Goal: Task Accomplishment & Management: Manage account settings

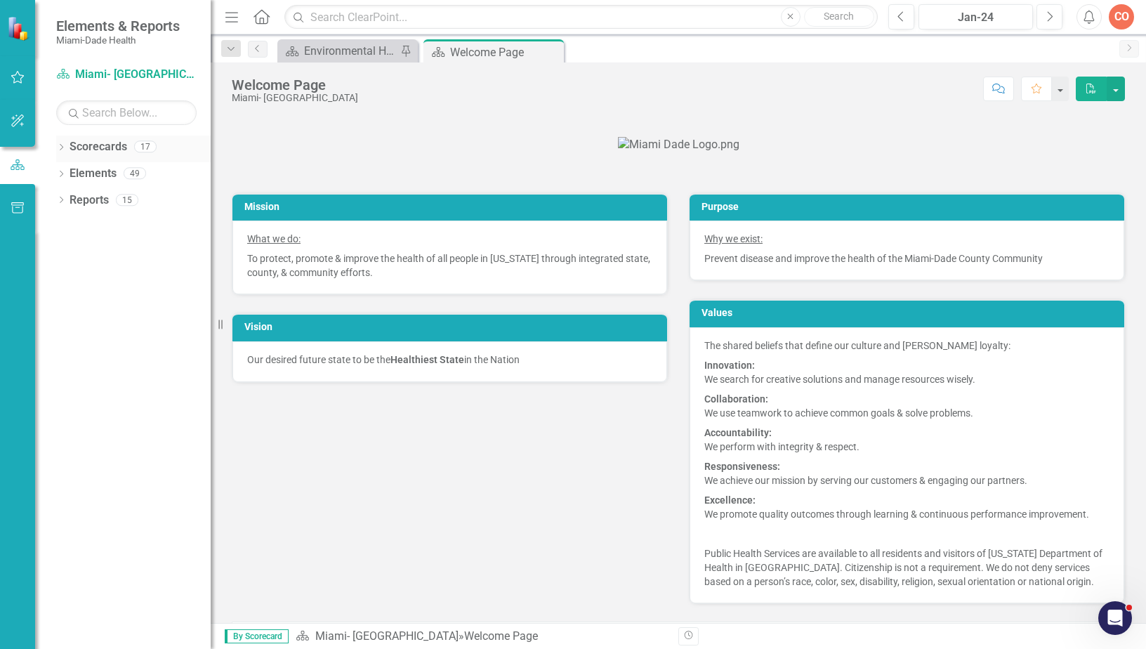
click at [60, 147] on icon "Dropdown" at bounding box center [61, 149] width 10 height 8
click at [62, 172] on div "Dropdown Scorecards 17 Dropdown [GEOGRAPHIC_DATA]- Dade County Dropdown Foundat…" at bounding box center [133, 162] width 154 height 53
click at [67, 180] on div "Dropdown [GEOGRAPHIC_DATA]- [GEOGRAPHIC_DATA]" at bounding box center [136, 173] width 147 height 23
click at [68, 165] on div "Dropdown [GEOGRAPHIC_DATA]- [GEOGRAPHIC_DATA]" at bounding box center [136, 173] width 147 height 23
click at [64, 174] on icon "Dropdown" at bounding box center [68, 173] width 11 height 8
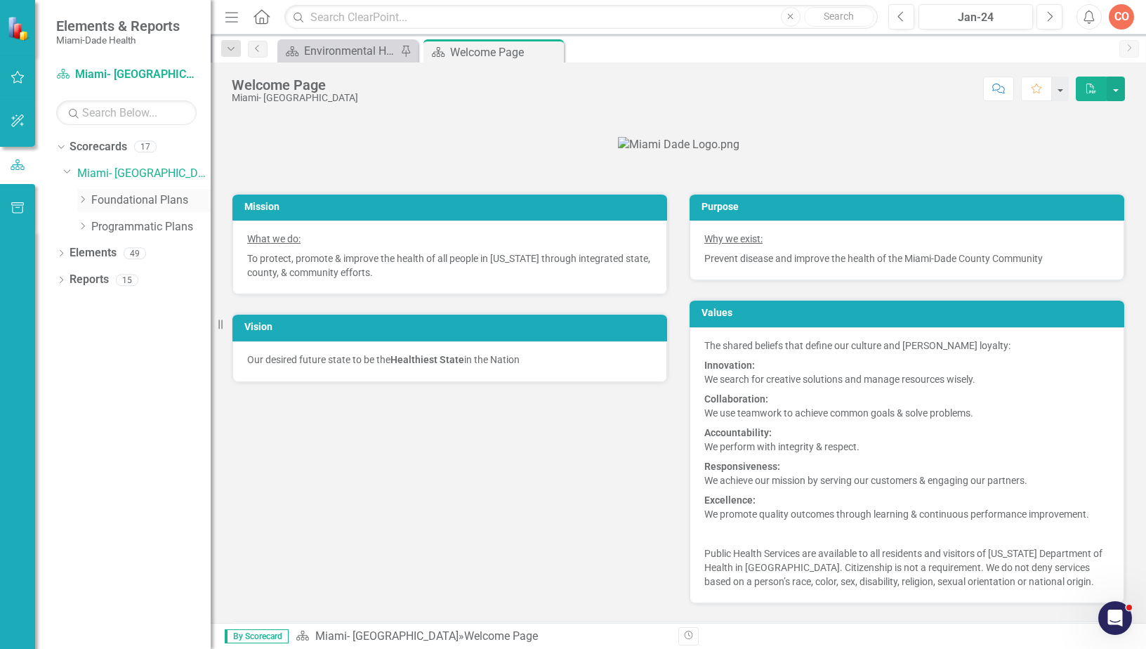
click at [82, 203] on icon "Dropdown" at bounding box center [82, 199] width 11 height 8
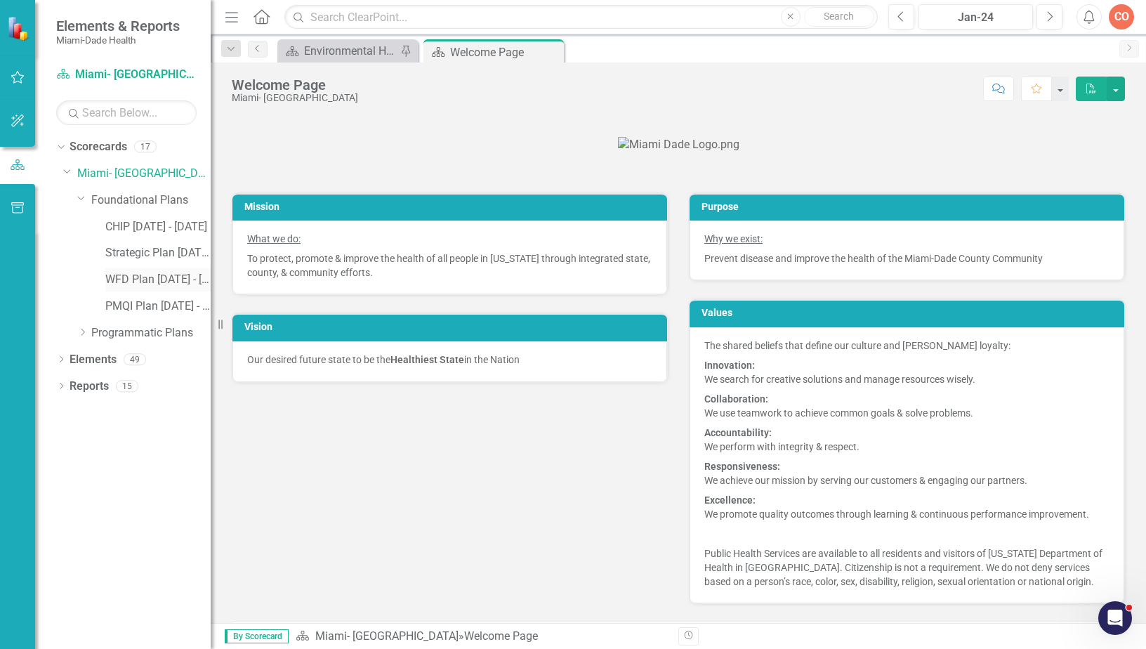
click at [162, 279] on link "WFD Plan [DATE] - [DATE]" at bounding box center [157, 280] width 105 height 16
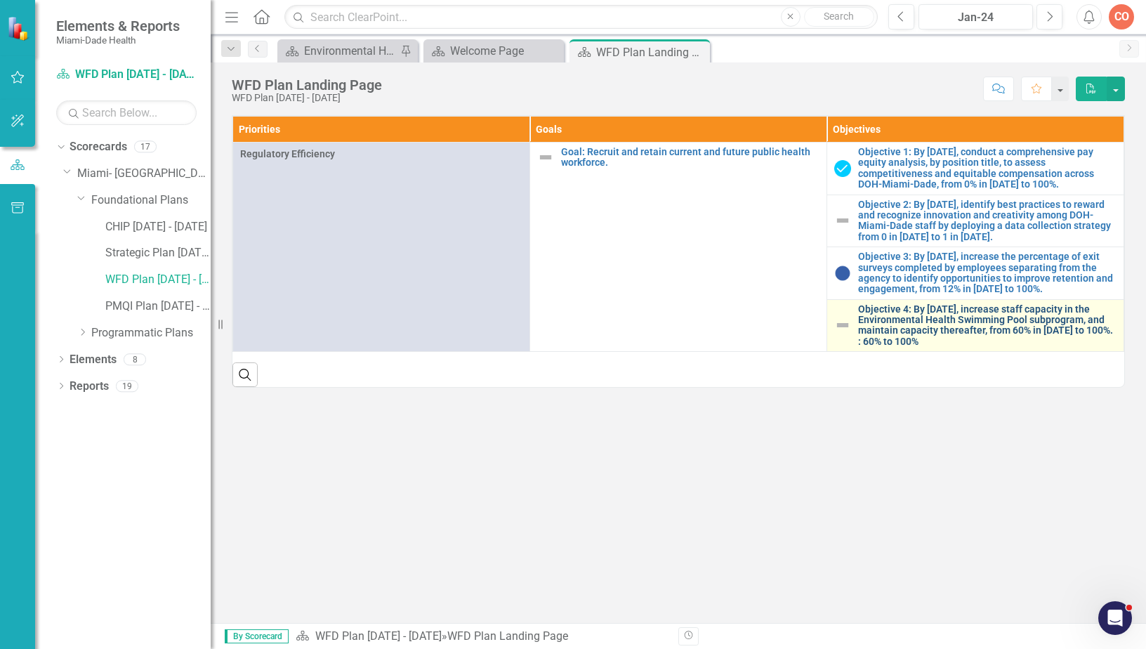
click at [1055, 318] on link "Objective 4: By [DATE], increase staff capacity in the Environmental Health Swi…" at bounding box center [987, 326] width 258 height 44
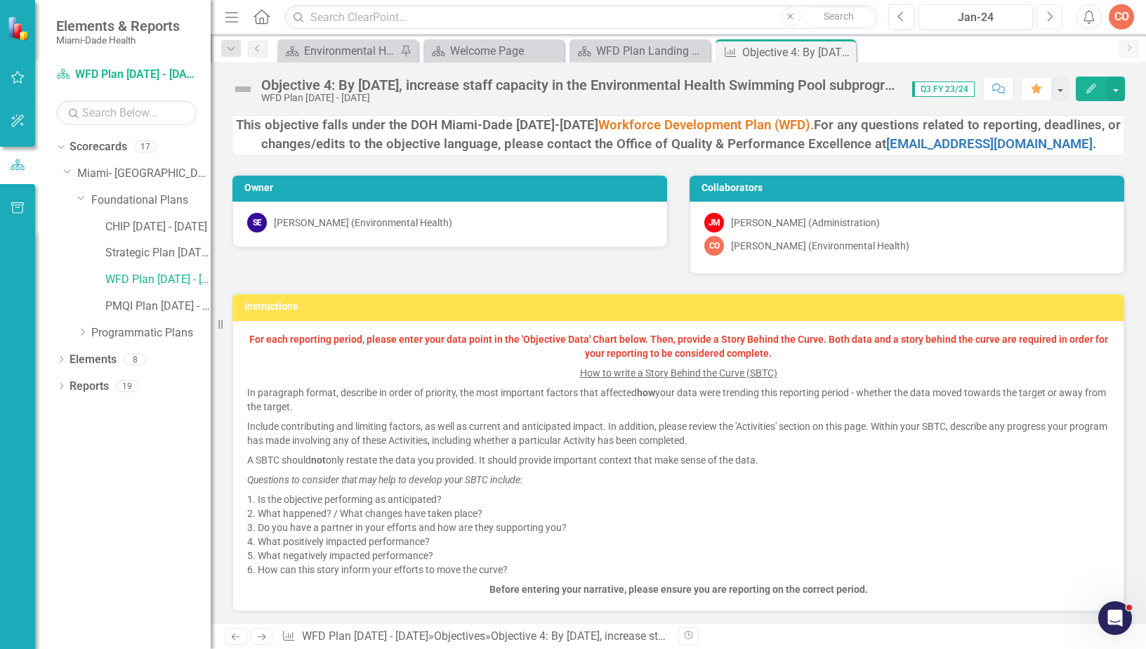
click at [1048, 19] on icon "Next" at bounding box center [1049, 17] width 8 height 13
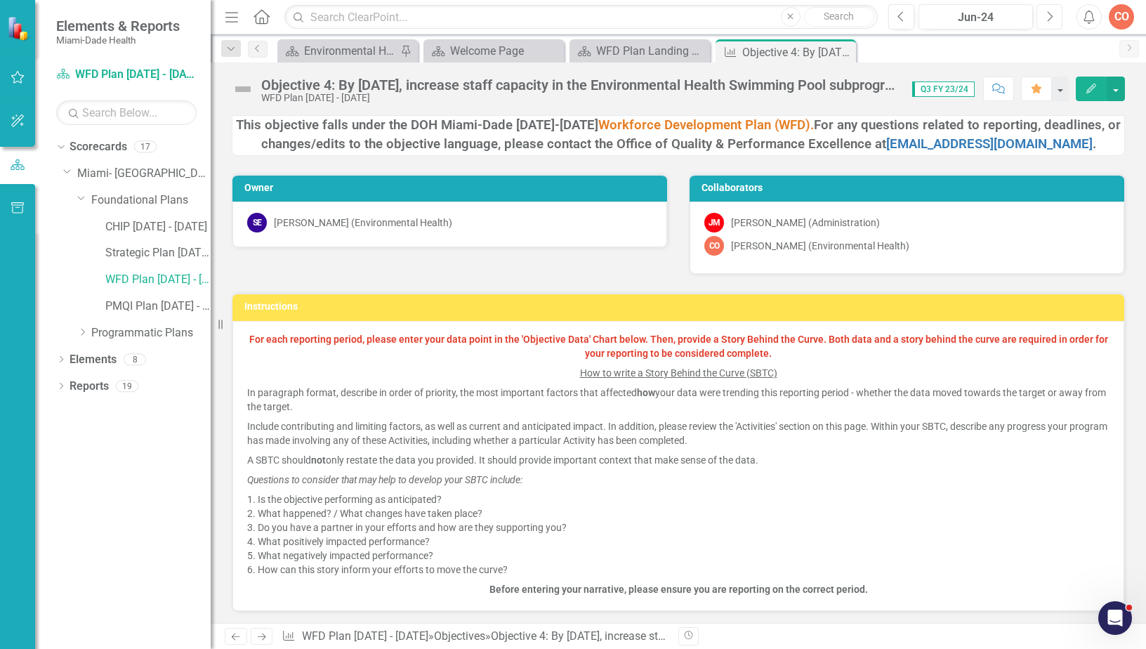
click at [1048, 19] on icon "Next" at bounding box center [1049, 17] width 8 height 13
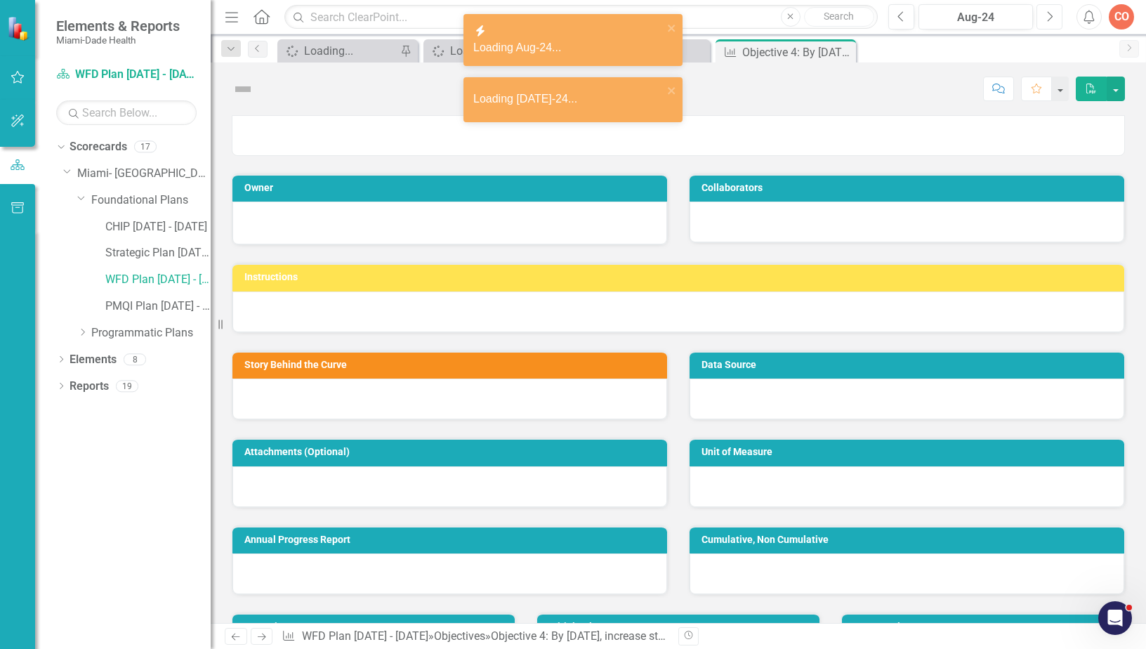
click at [1048, 19] on icon "Next" at bounding box center [1049, 17] width 8 height 13
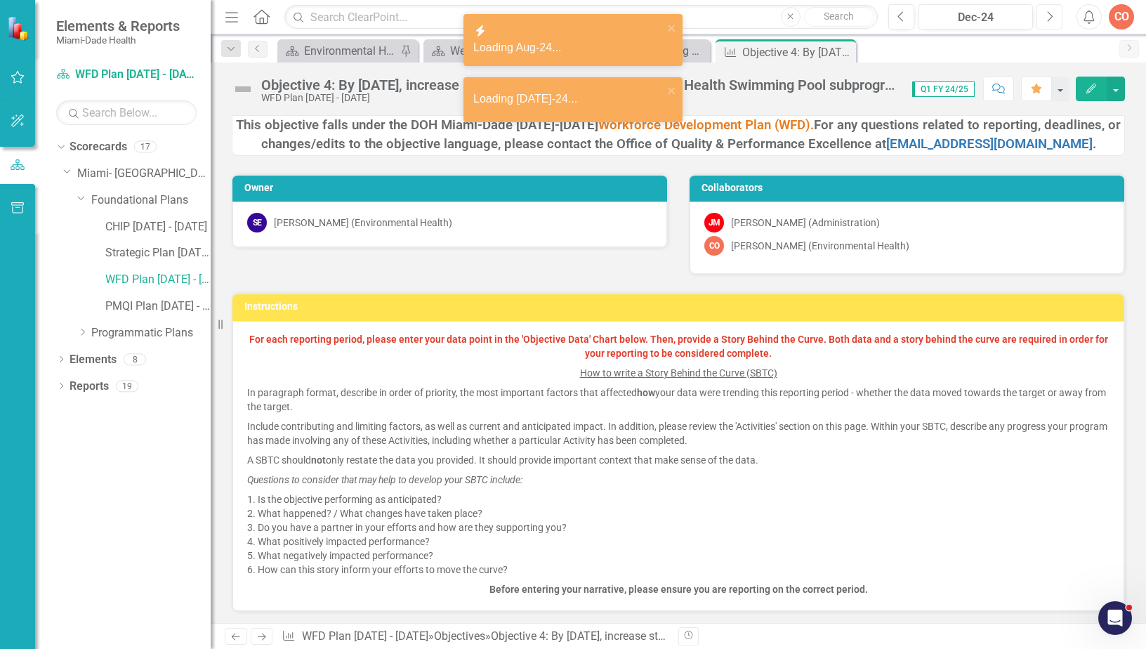
click at [1048, 19] on icon "Next" at bounding box center [1049, 17] width 8 height 13
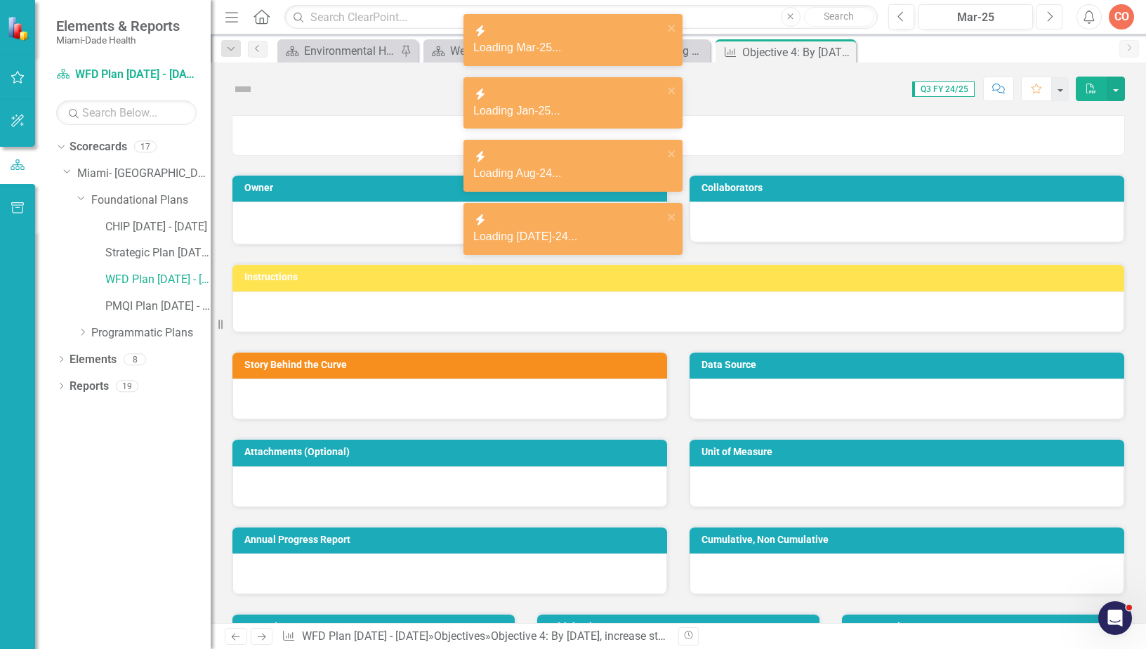
click at [1048, 20] on icon "button" at bounding box center [1051, 16] width 6 height 10
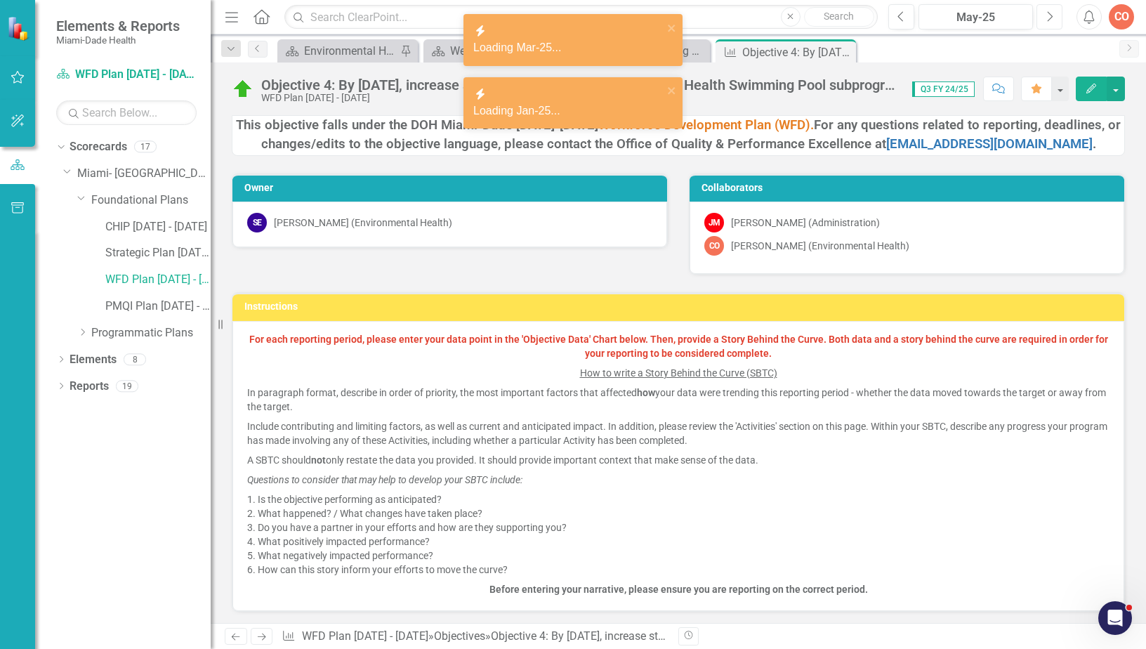
click at [1048, 20] on icon "button" at bounding box center [1051, 16] width 6 height 10
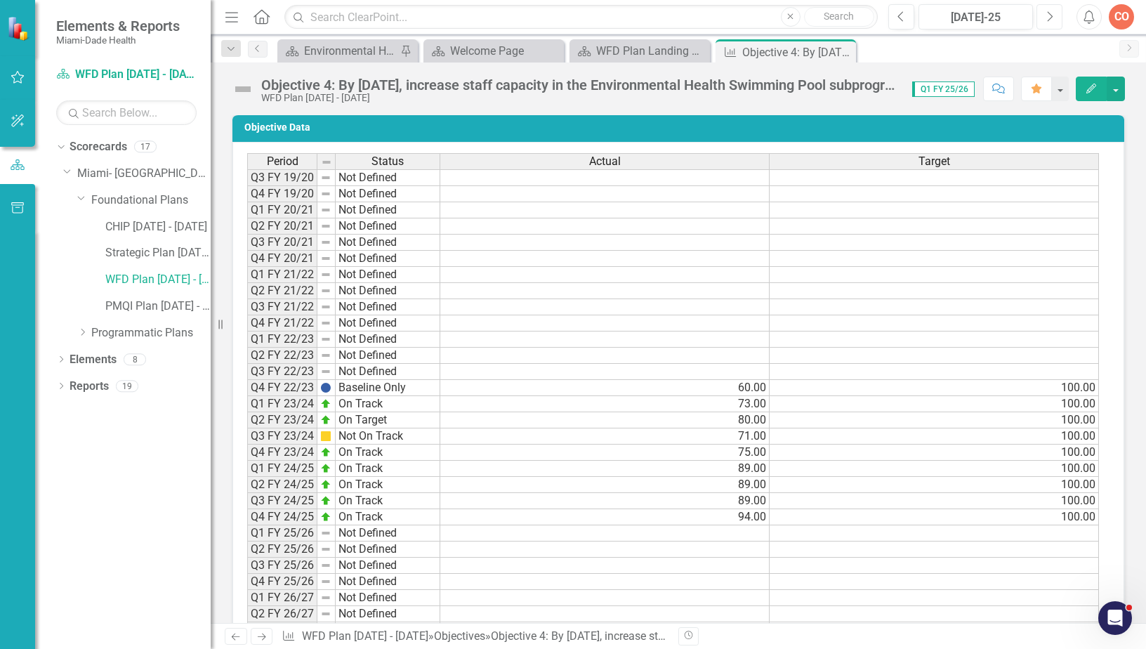
scroll to position [983, 0]
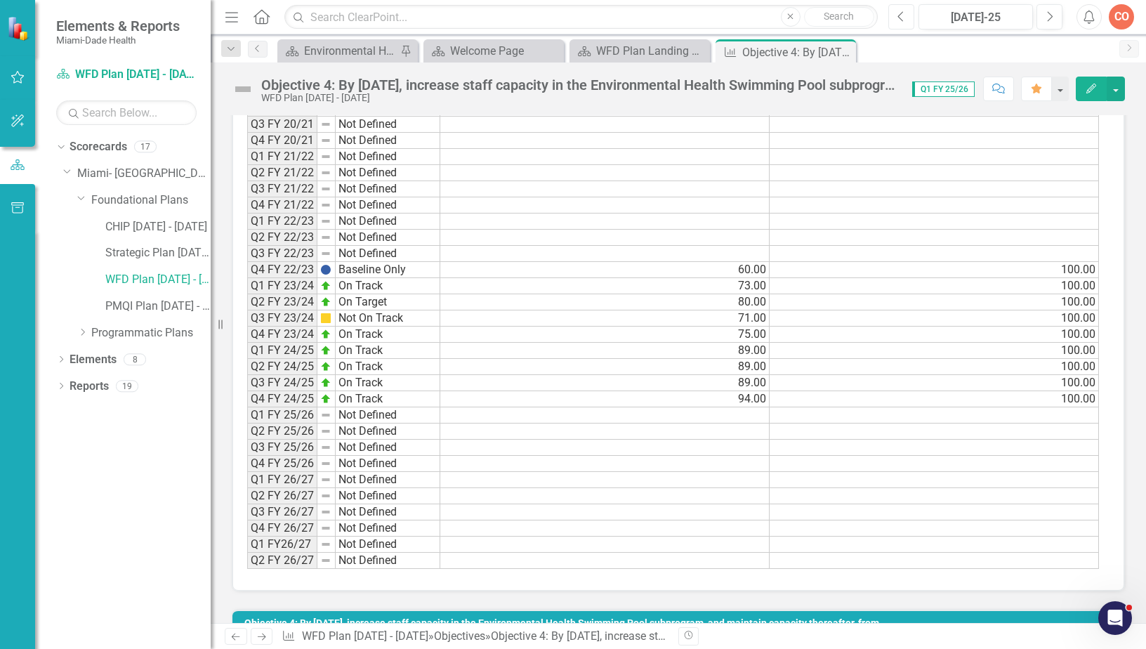
click at [904, 18] on icon "Previous" at bounding box center [901, 17] width 8 height 13
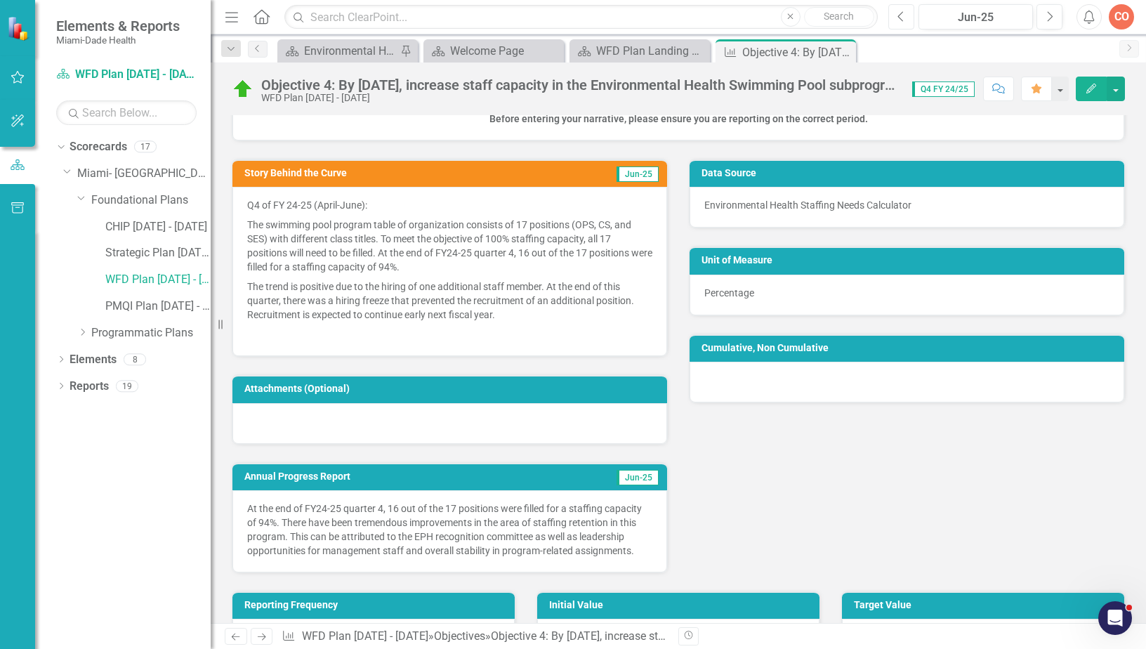
scroll to position [632, 0]
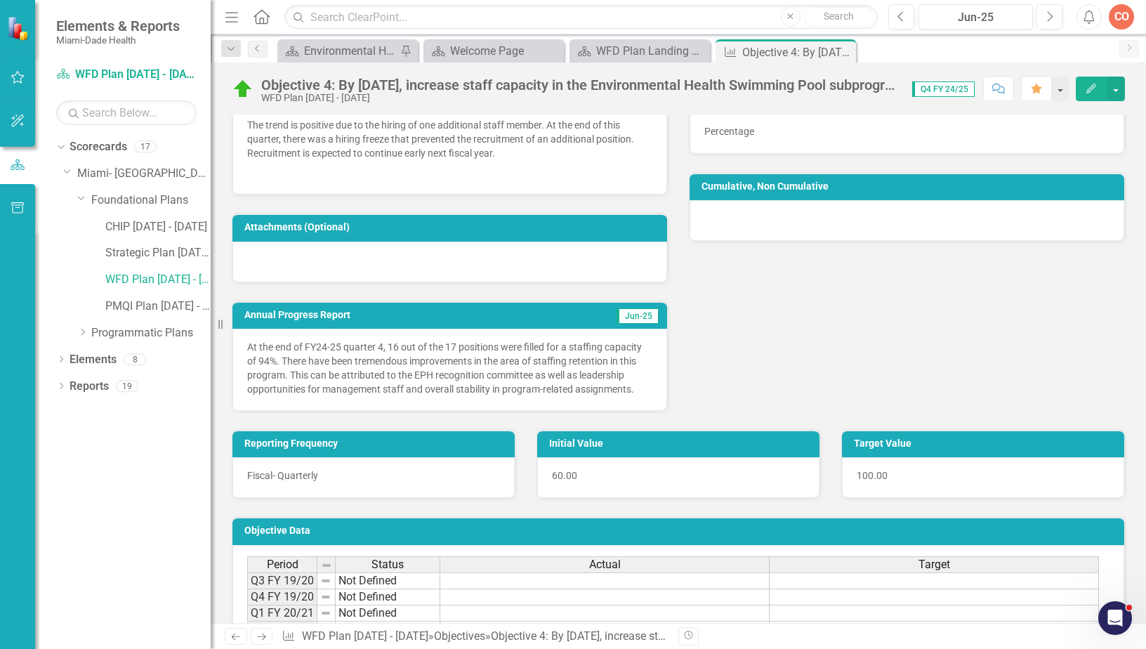
drag, startPoint x: 246, startPoint y: 346, endPoint x: 485, endPoint y: 364, distance: 240.1
click at [485, 364] on div "At the end of FY24-25 quarter 4, 16 out of the 17 positions were filled for a s…" at bounding box center [449, 370] width 435 height 82
click at [1050, 18] on icon "Next" at bounding box center [1049, 17] width 8 height 13
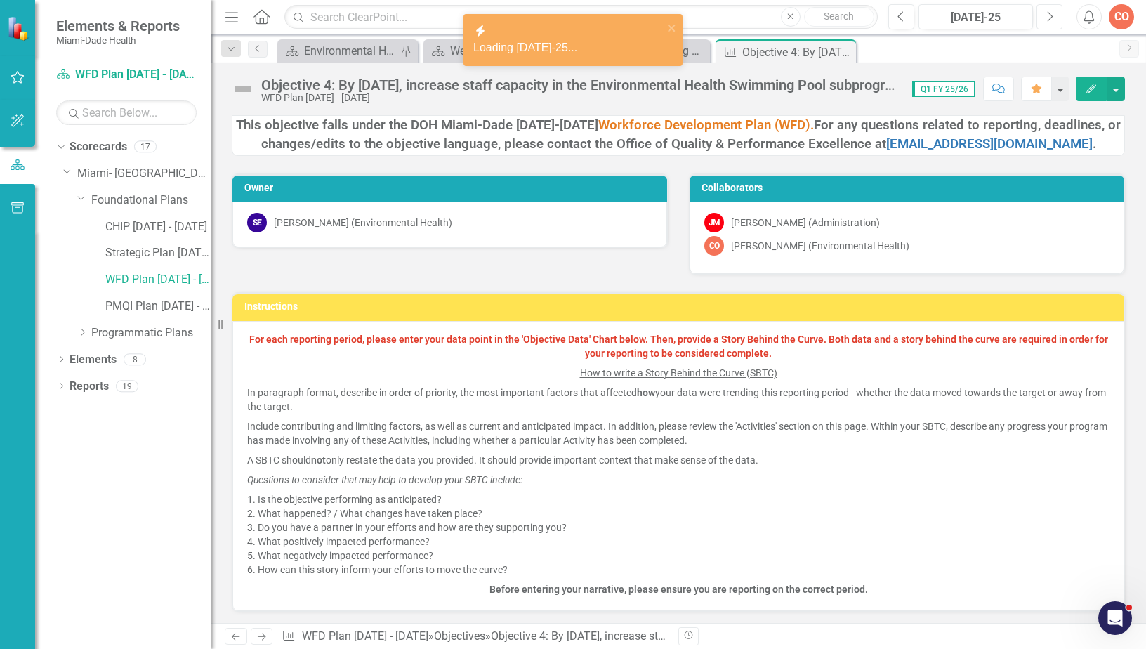
click at [1050, 18] on icon "Next" at bounding box center [1049, 17] width 8 height 13
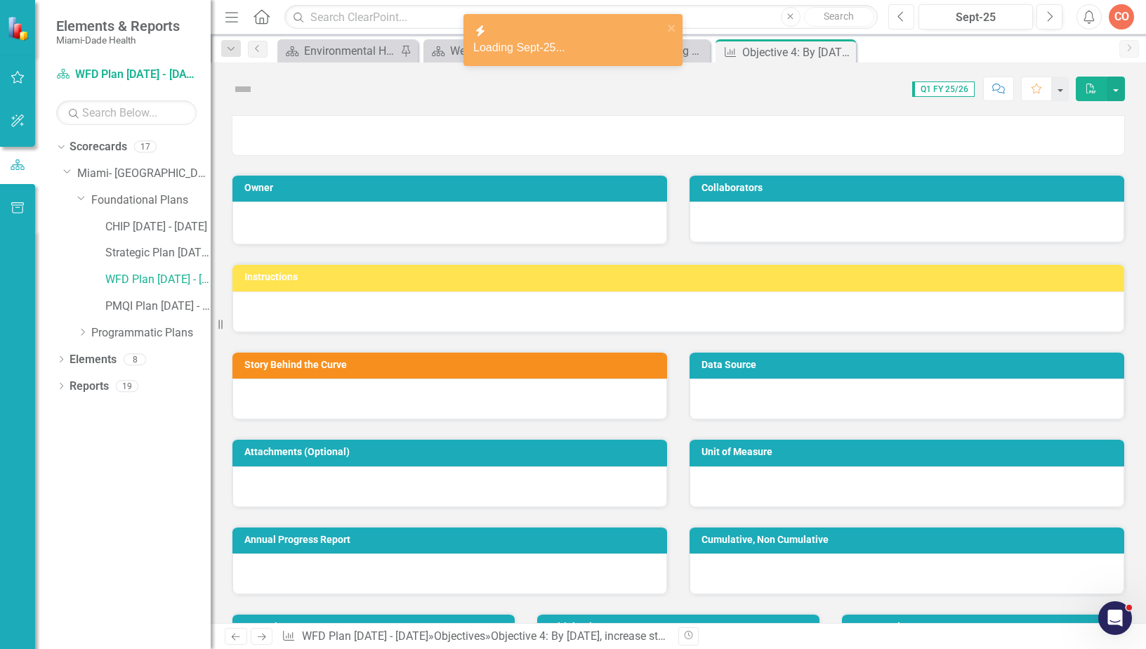
click at [899, 16] on icon "button" at bounding box center [900, 16] width 6 height 10
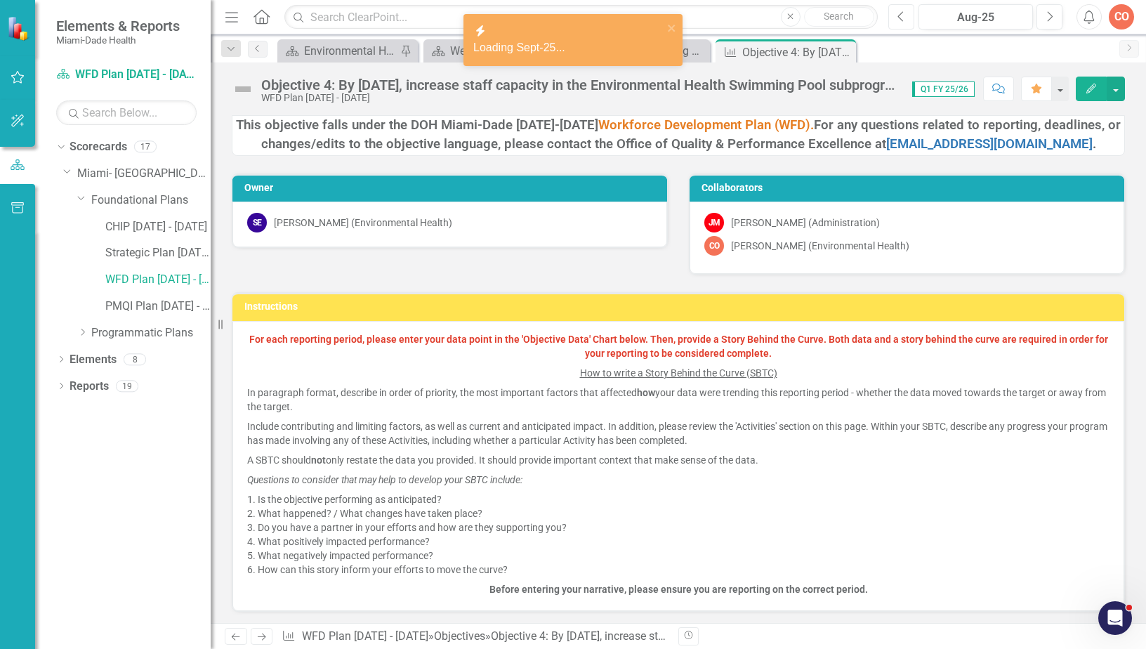
click at [899, 16] on icon "button" at bounding box center [900, 16] width 6 height 10
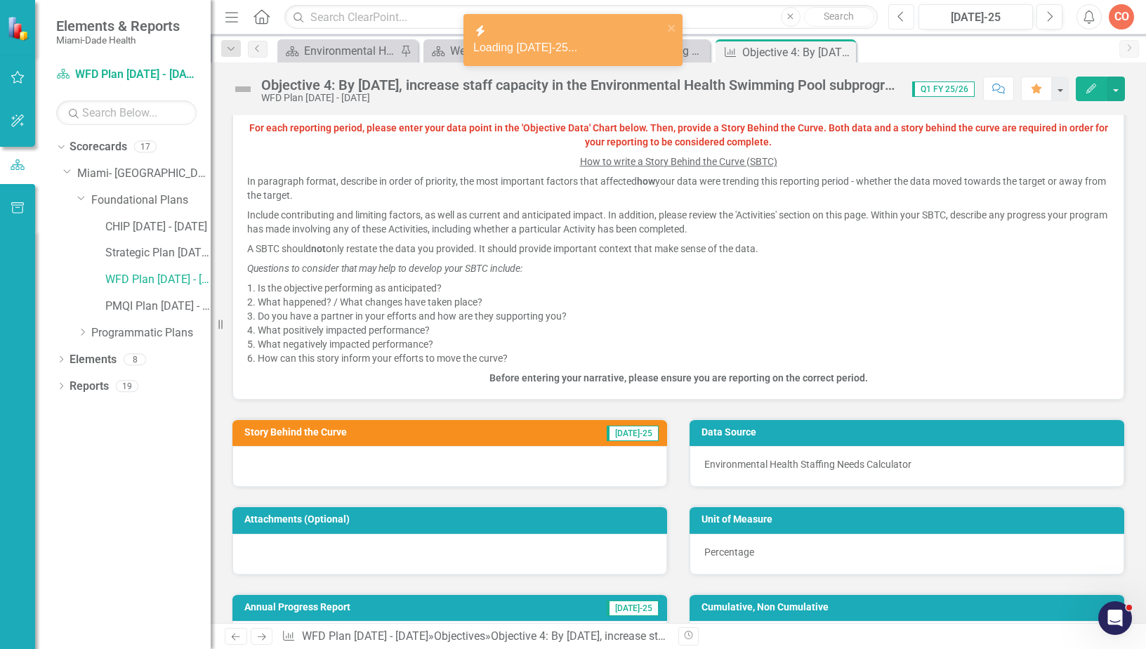
scroll to position [70, 0]
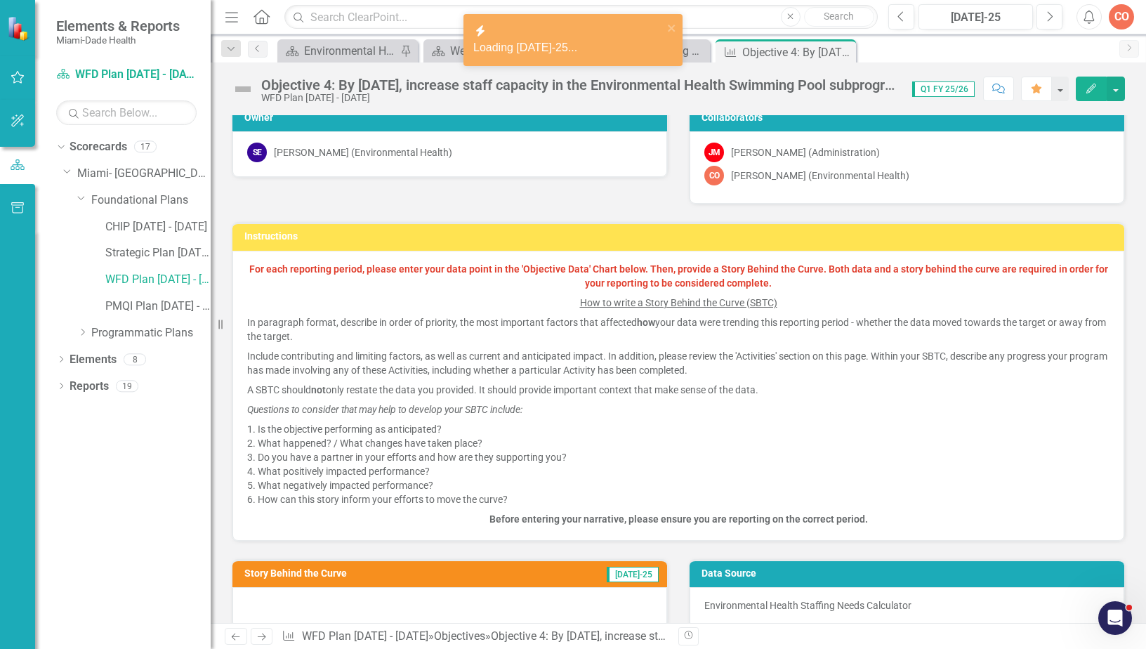
click at [1092, 88] on icon "Edit" at bounding box center [1091, 89] width 13 height 10
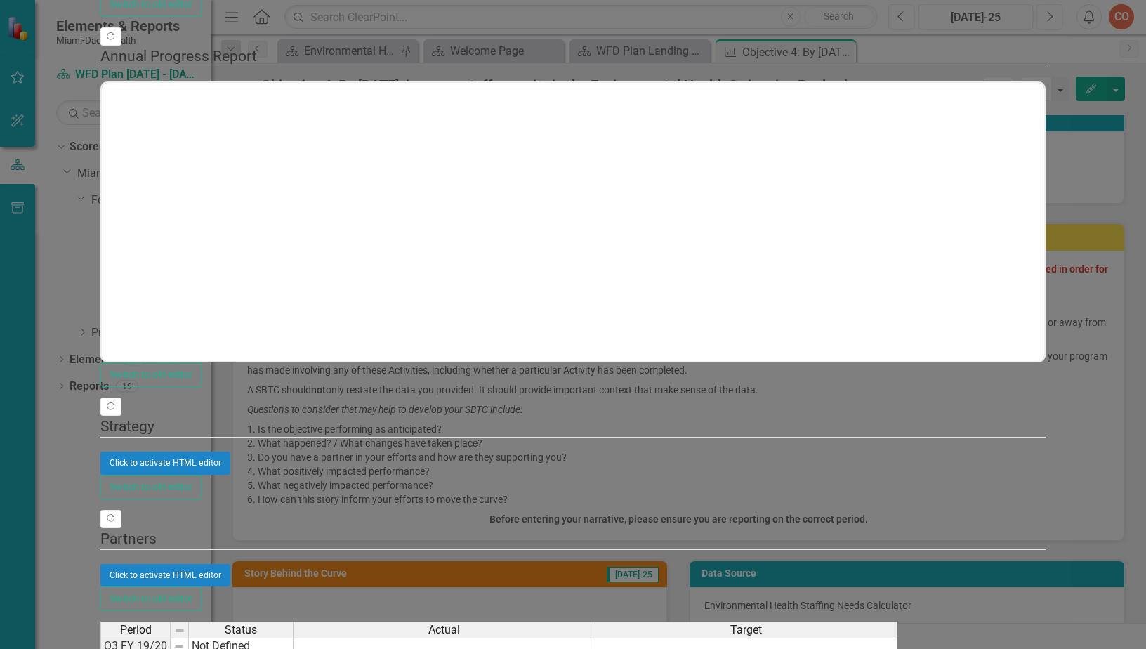
scroll to position [0, 0]
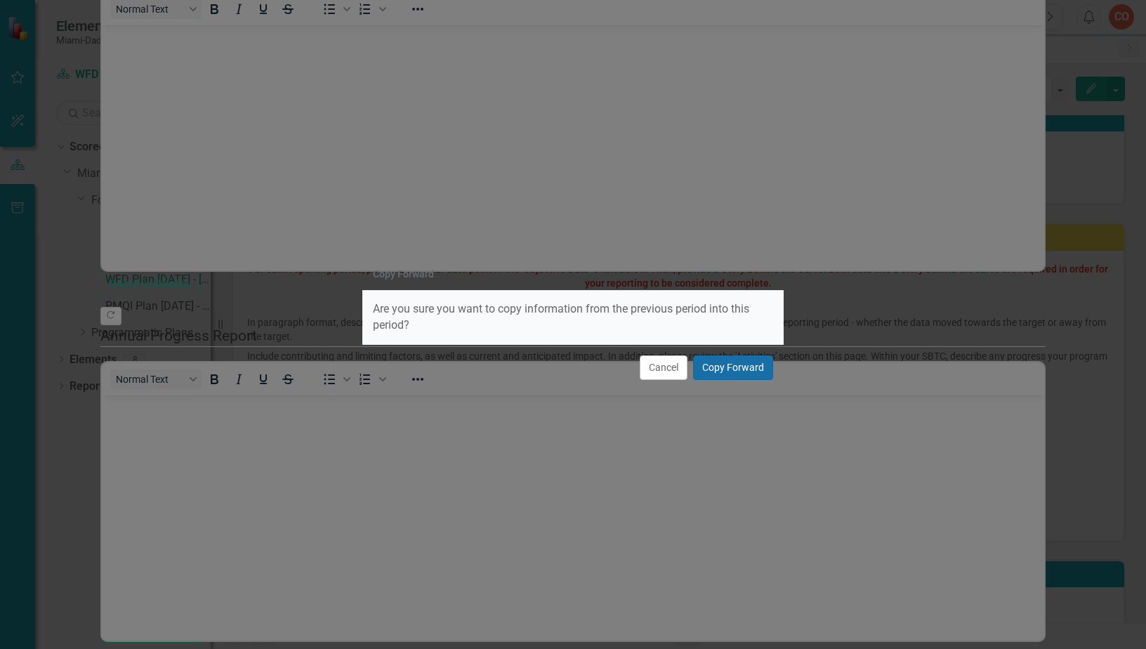
click at [737, 364] on button "Copy Forward" at bounding box center [733, 367] width 80 height 25
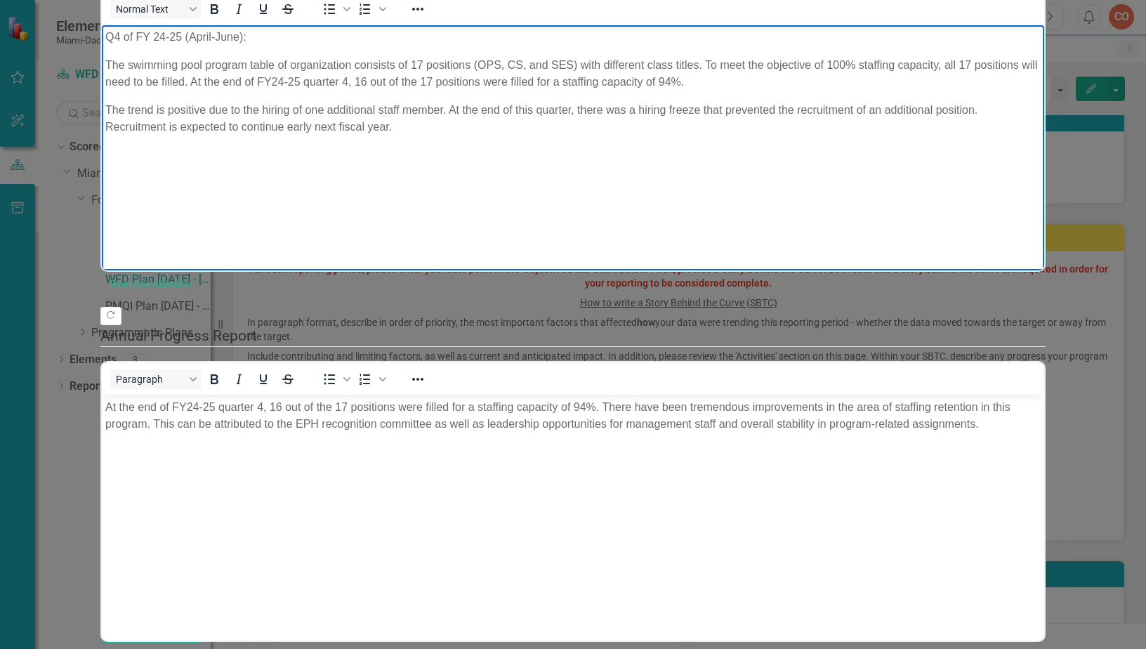
click at [121, 37] on p "Q4 of FY 24-25 (April-June):" at bounding box center [572, 36] width 935 height 17
click at [159, 39] on p "Q of FY 24-25 (April-June):" at bounding box center [572, 36] width 935 height 17
click at [173, 29] on p "Q of FY 25-25 (April-June):" at bounding box center [572, 36] width 935 height 17
click at [348, 90] on p "The swimming pool program table of organization consists of 17 positions (OPS, …" at bounding box center [572, 73] width 935 height 34
click at [245, 135] on p "The trend is positive due to the hiring of one additional staff member. At the …" at bounding box center [572, 118] width 935 height 34
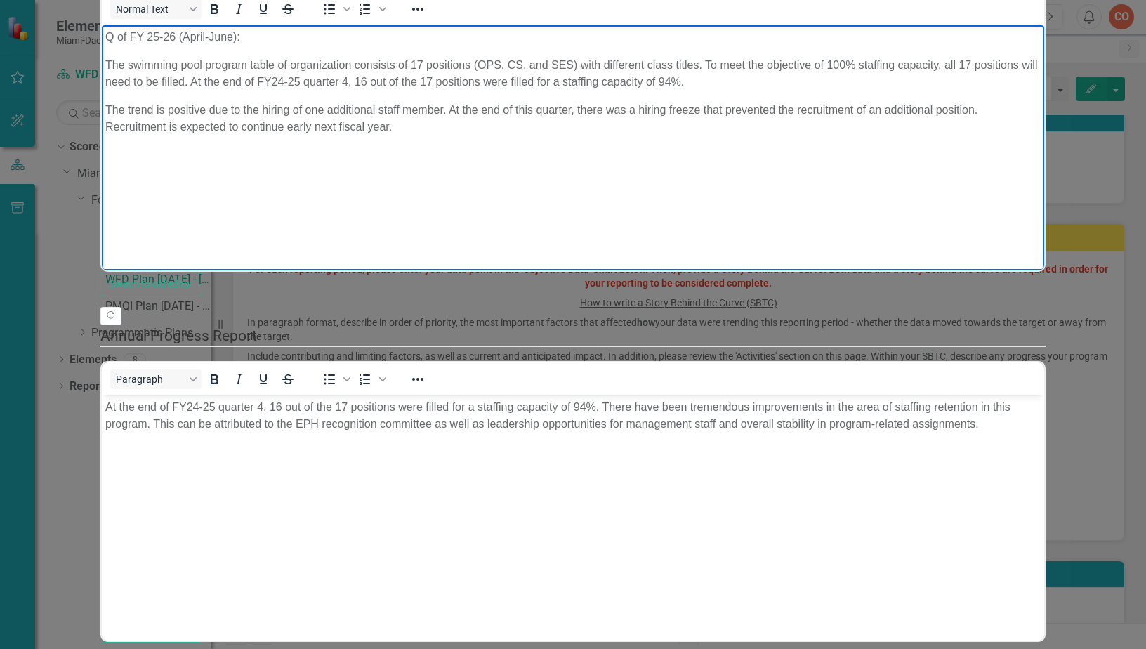
click at [548, 78] on p "The swimming pool program table of organization consists of 17 positions (OPS, …" at bounding box center [572, 73] width 935 height 34
drag, startPoint x: 410, startPoint y: 81, endPoint x: 482, endPoint y: 79, distance: 72.3
click at [482, 79] on p "The swimming pool program table of organization consists of 17 positions (OPS, …" at bounding box center [572, 73] width 935 height 34
drag, startPoint x: 185, startPoint y: 36, endPoint x: 234, endPoint y: 40, distance: 48.6
click at [234, 40] on p "Q of FY 25-26 (April-June):" at bounding box center [572, 36] width 935 height 17
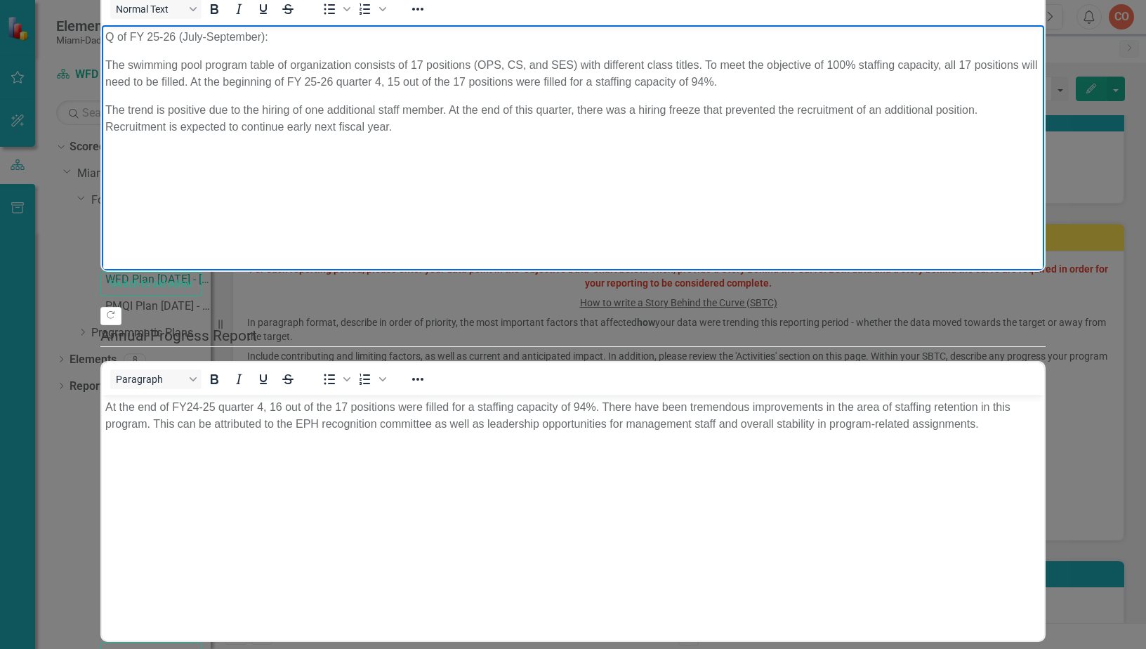
click at [560, 87] on p "The swimming pool program table of organization consists of 17 positions (OPS, …" at bounding box center [572, 73] width 935 height 34
drag, startPoint x: 131, startPoint y: 100, endPoint x: 118, endPoint y: 100, distance: 12.6
click at [118, 90] on p "The swimming pool program table of organization consists of 17 positions (OPS, …" at bounding box center [572, 73] width 935 height 34
click at [410, 110] on body "Q of FY 25-26 (July-September): The swimming pool program table of organization…" at bounding box center [573, 130] width 942 height 211
drag, startPoint x: 169, startPoint y: 126, endPoint x: 207, endPoint y: 126, distance: 37.9
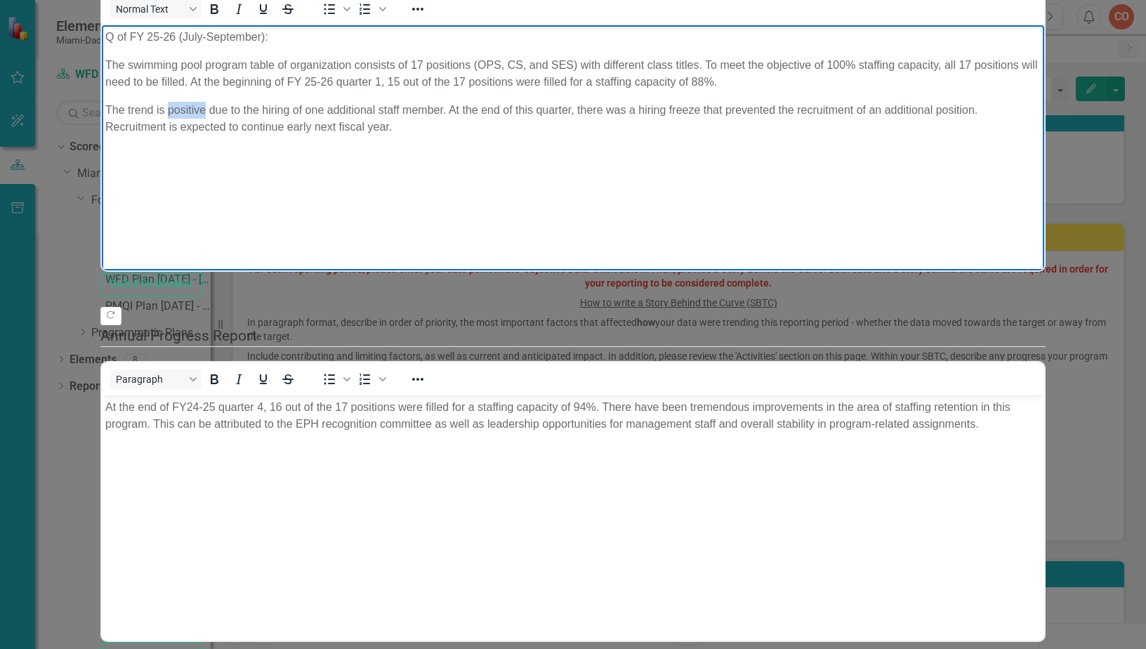
click at [207, 126] on p "The trend is positive due to the hiring of one additional staff member. At the …" at bounding box center [572, 118] width 935 height 34
drag, startPoint x: 268, startPoint y: 126, endPoint x: 296, endPoint y: 126, distance: 28.1
click at [296, 126] on p "The trend is negative due to the hiring of one additional staff member. At the …" at bounding box center [572, 118] width 935 height 34
drag, startPoint x: 250, startPoint y: 127, endPoint x: 447, endPoint y: 125, distance: 196.6
click at [447, 125] on p "The trend is negative due to the hiring of one additional staff member. At the …" at bounding box center [572, 118] width 935 height 34
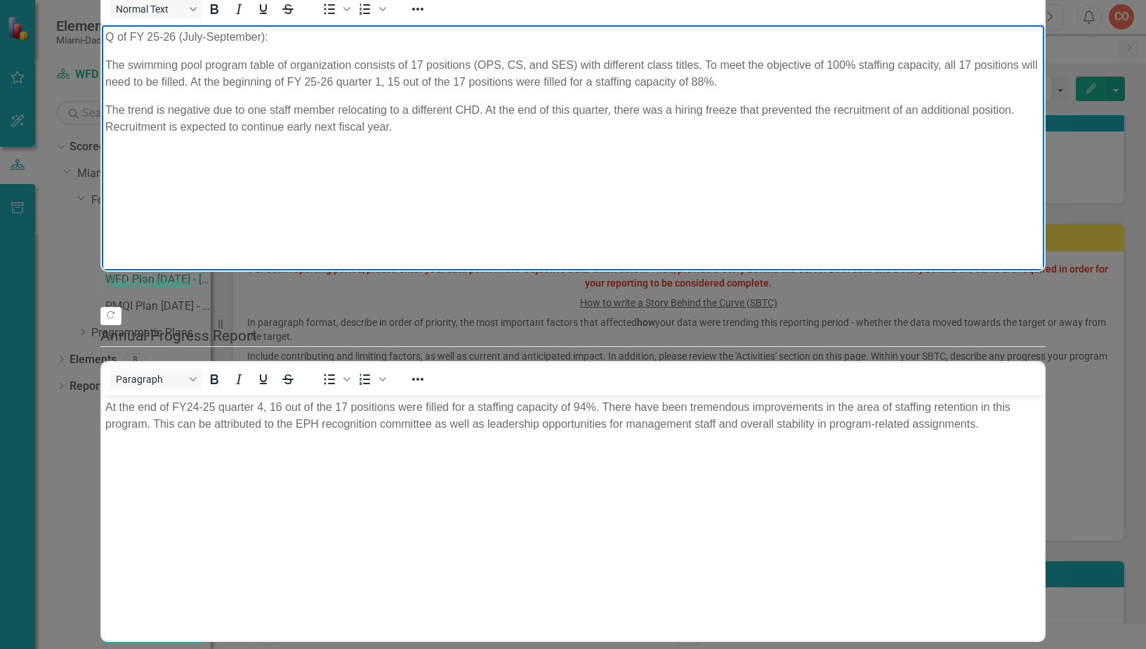
click at [477, 135] on p "The trend is negative due to one staff member relocating to a different CHD. At…" at bounding box center [572, 118] width 935 height 34
click at [487, 125] on p "The trend is negative due to one staff member relocating to a different CHD. At…" at bounding box center [572, 118] width 935 height 34
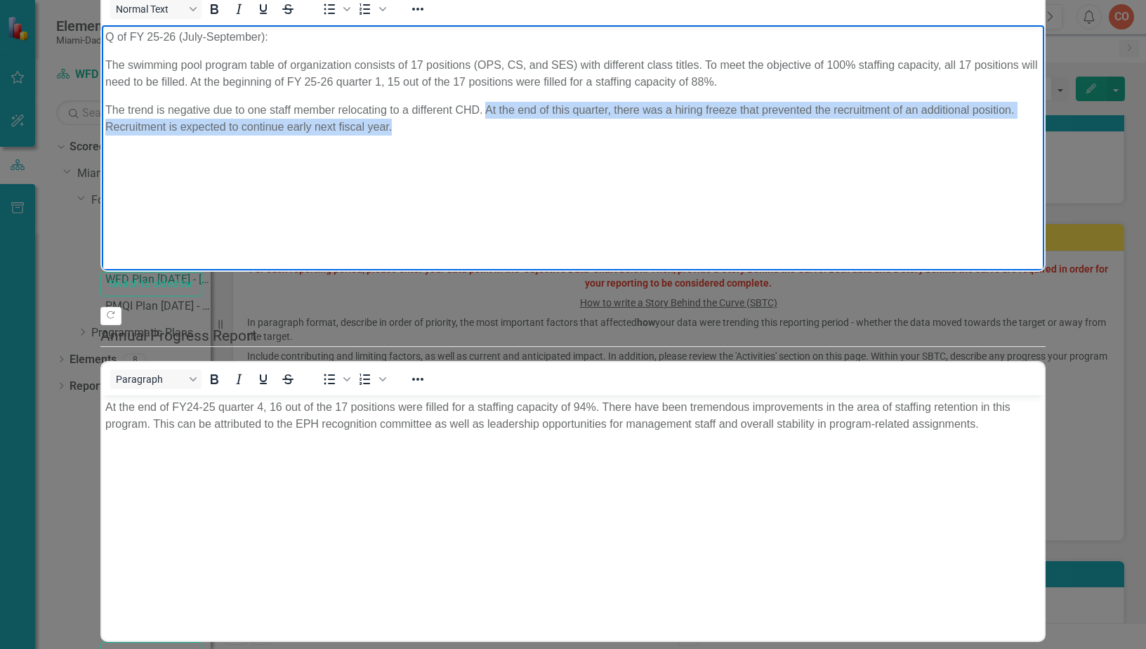
drag, startPoint x: 487, startPoint y: 124, endPoint x: 603, endPoint y: 140, distance: 117.8
click at [603, 135] on p "The trend is negative due to one staff member relocating to a different CHD. At…" at bounding box center [572, 118] width 935 height 34
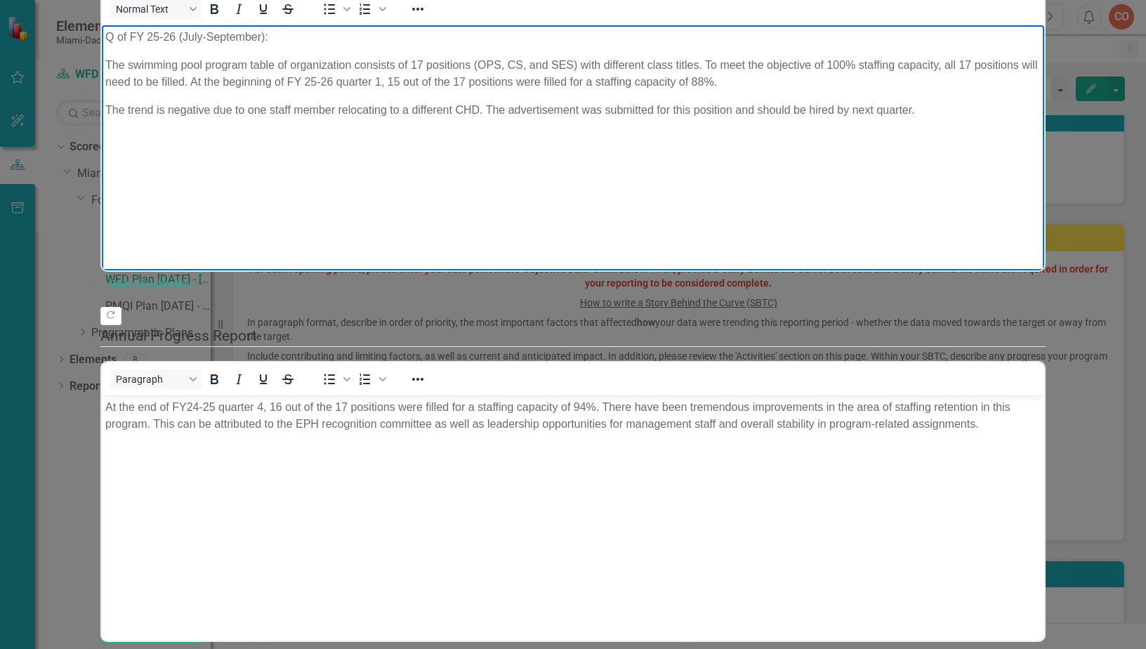
scroll to position [140, 0]
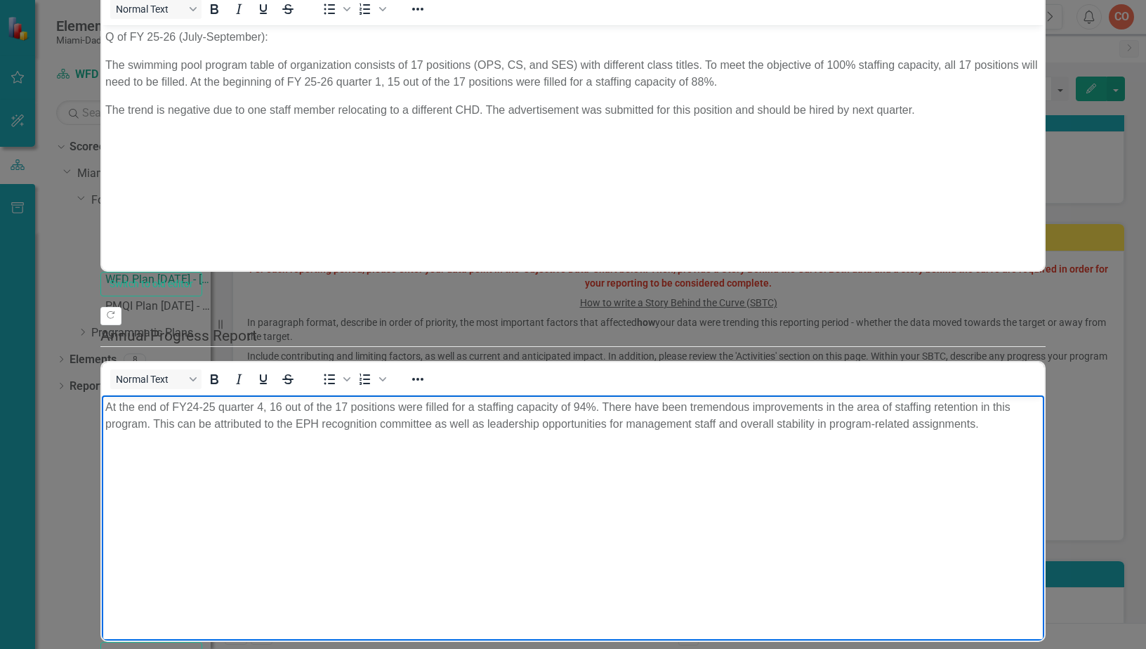
drag, startPoint x: 434, startPoint y: 451, endPoint x: 380, endPoint y: 778, distance: 330.9
click at [102, 399] on html "At the end of FY24-25 quarter 4, 16 out of the 17 positions were filled for a s…" at bounding box center [573, 500] width 942 height 211
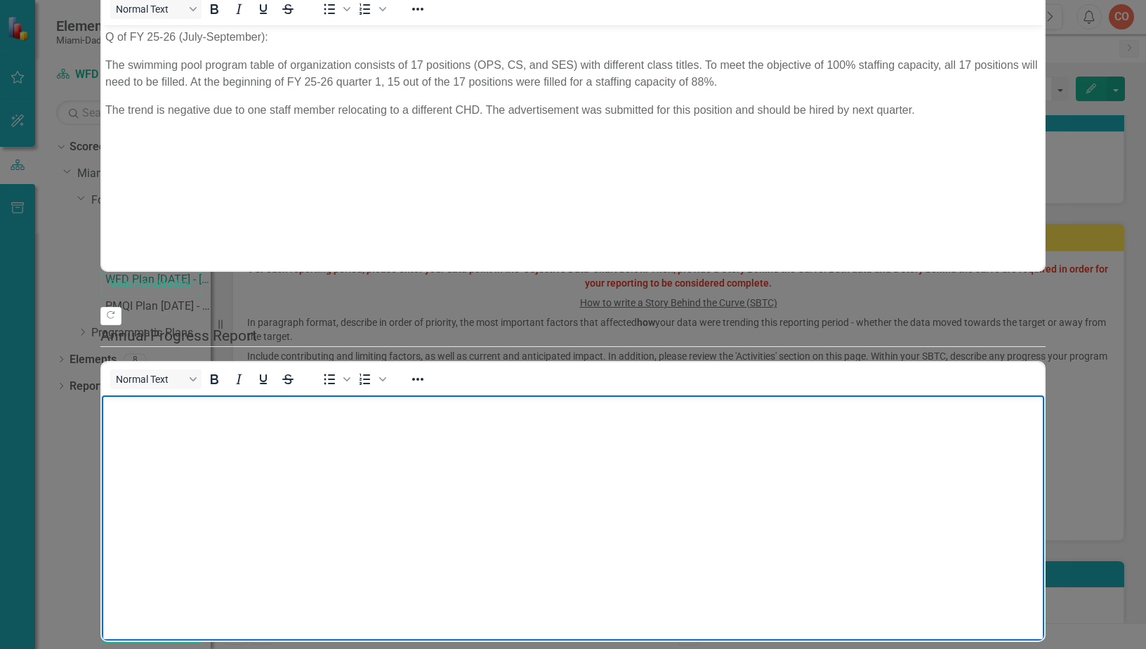
scroll to position [0, 0]
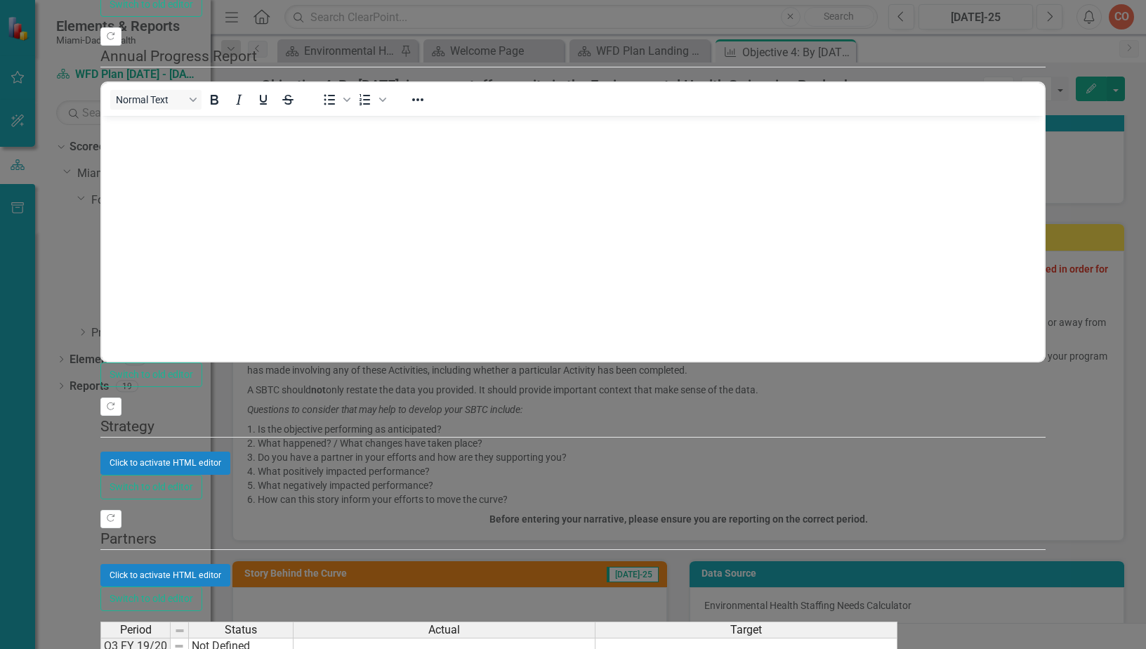
type textarea "100"
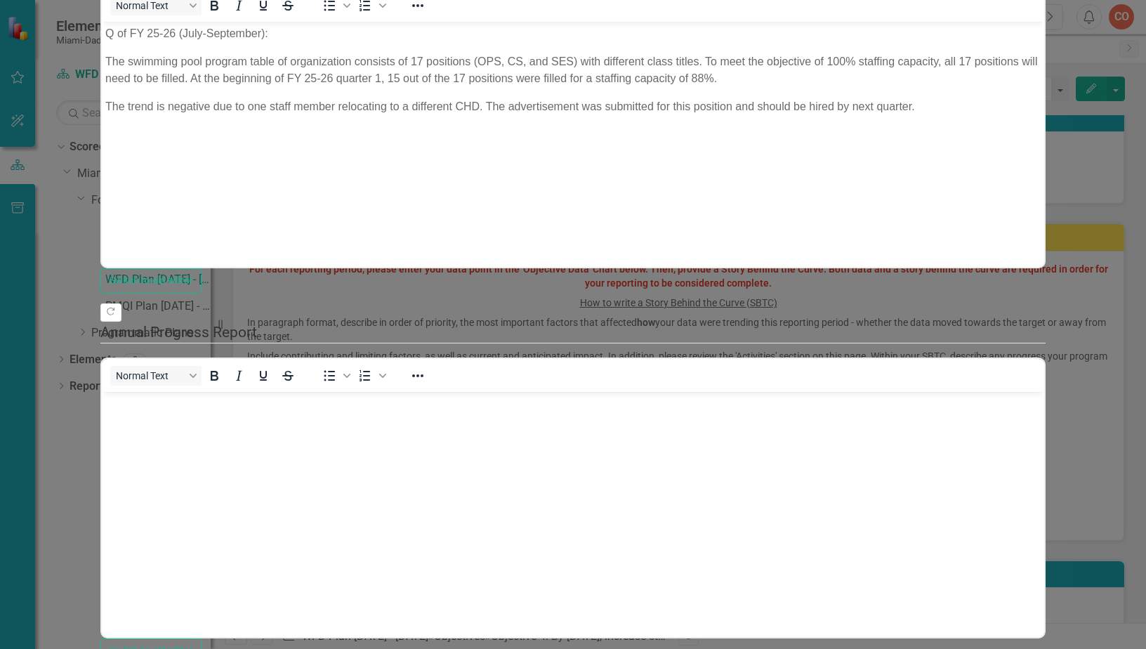
scroll to position [140, 0]
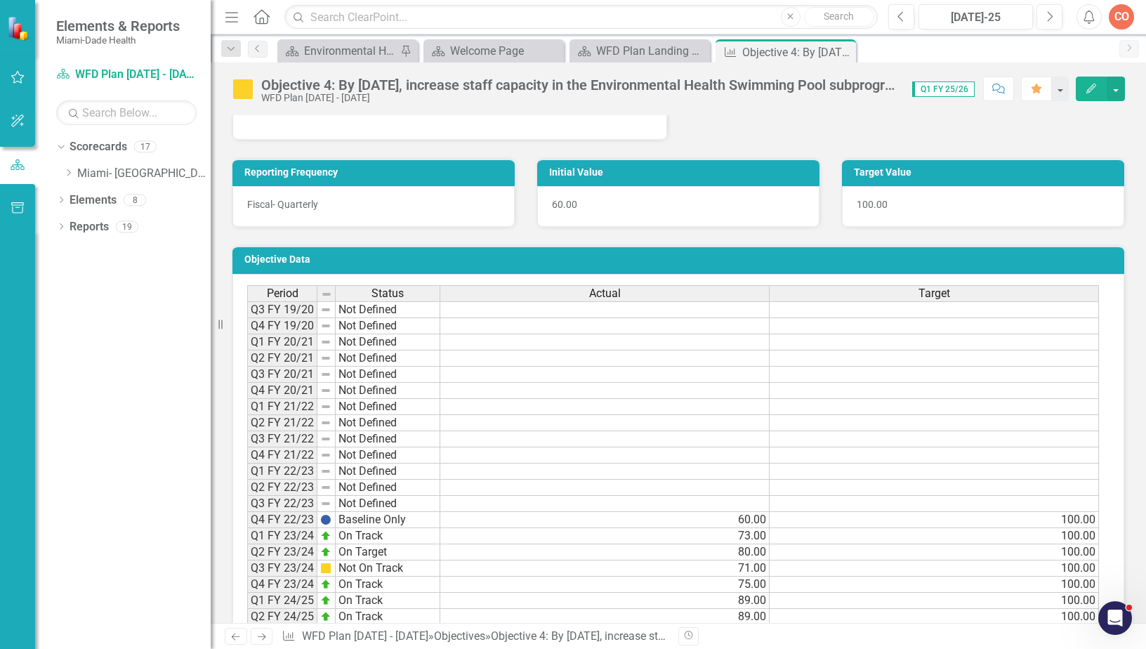
scroll to position [983, 0]
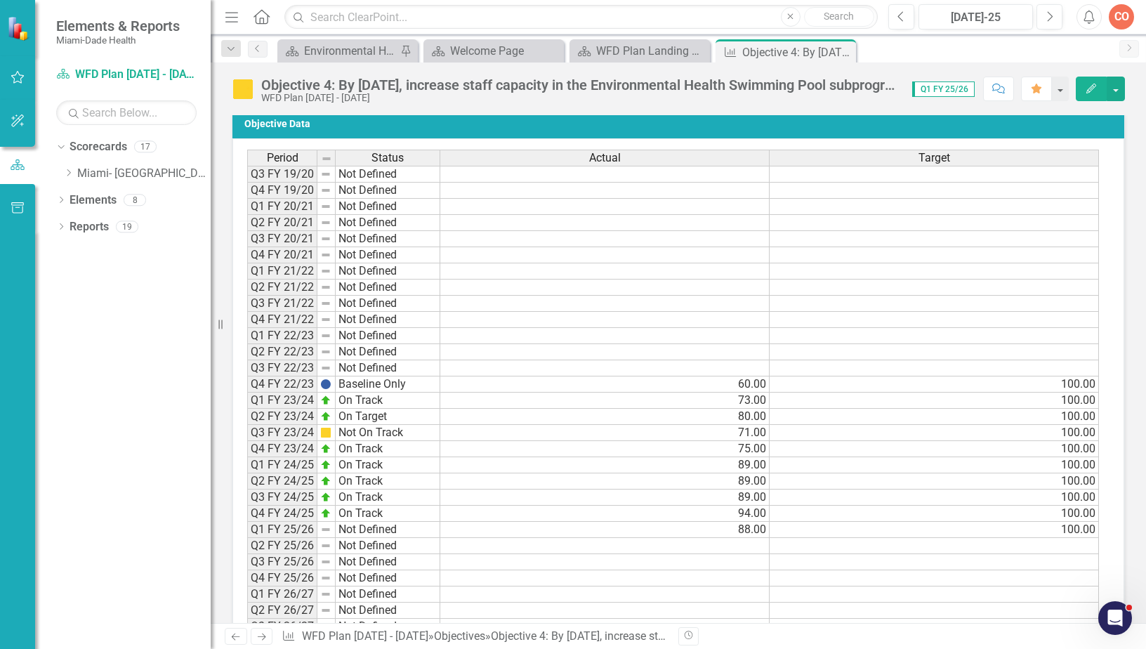
click at [1095, 92] on icon "Edit" at bounding box center [1091, 89] width 13 height 10
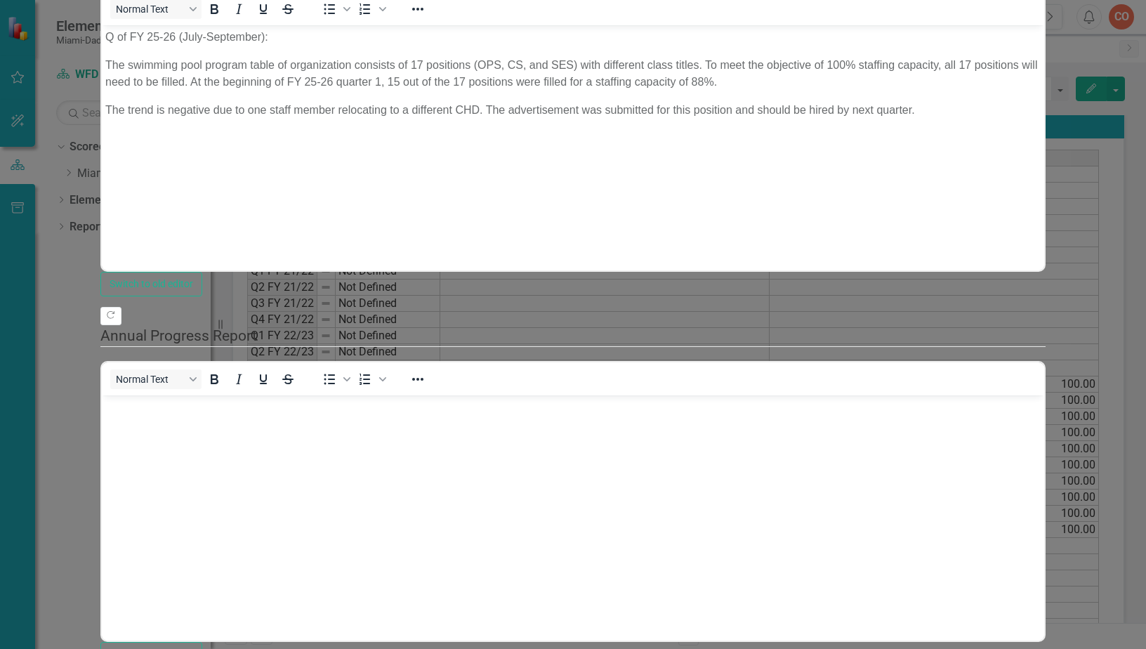
scroll to position [351, 0]
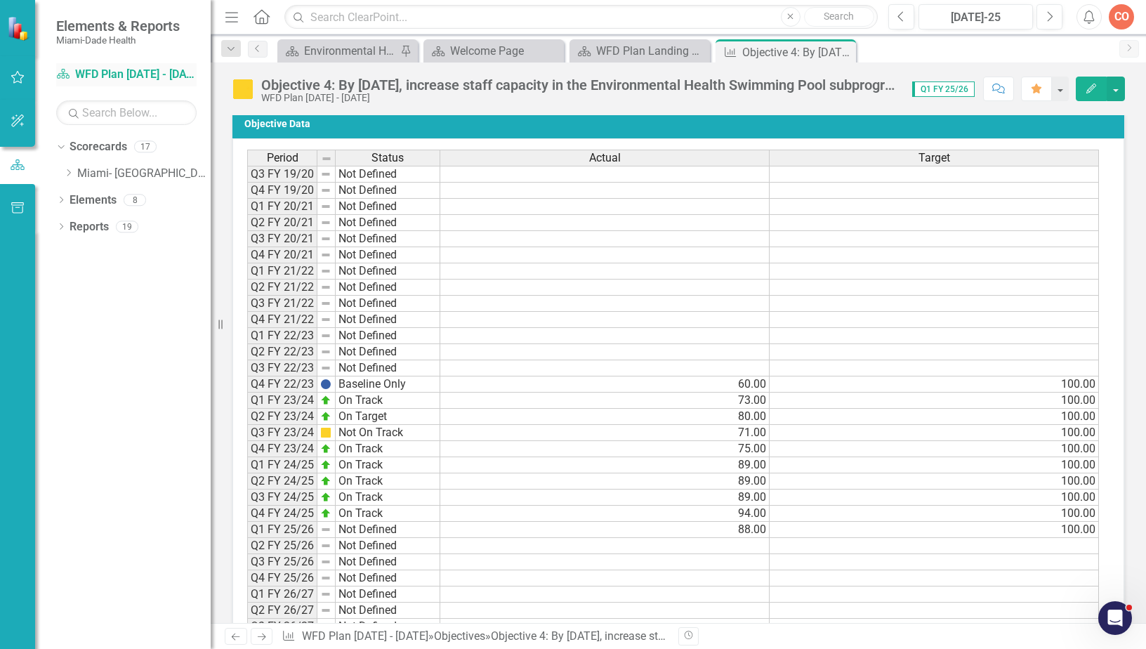
click at [111, 74] on link "Scorecard WFD Plan [DATE] - [DATE]" at bounding box center [126, 75] width 140 height 16
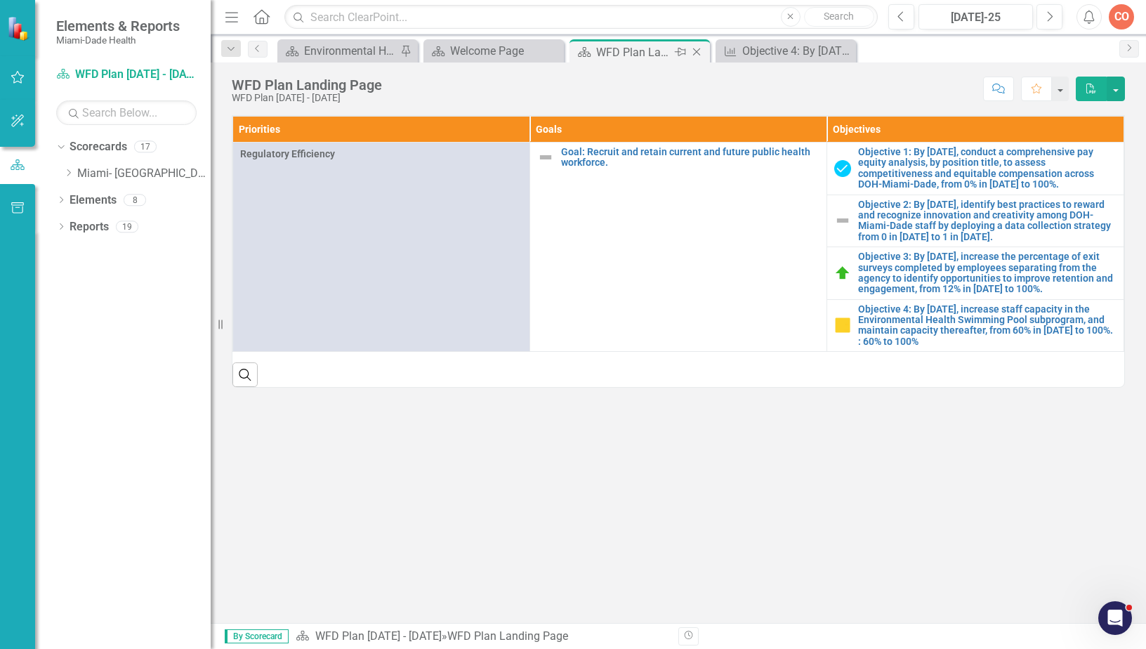
click at [700, 51] on icon "Close" at bounding box center [696, 51] width 14 height 11
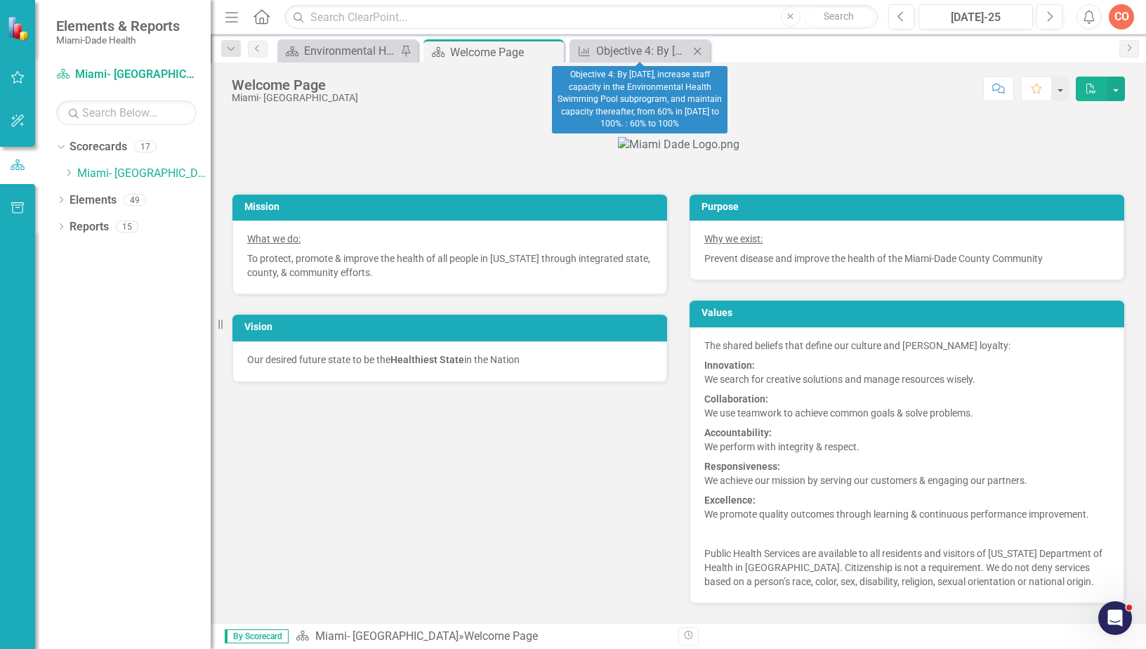
click at [698, 52] on icon "Close" at bounding box center [697, 51] width 14 height 11
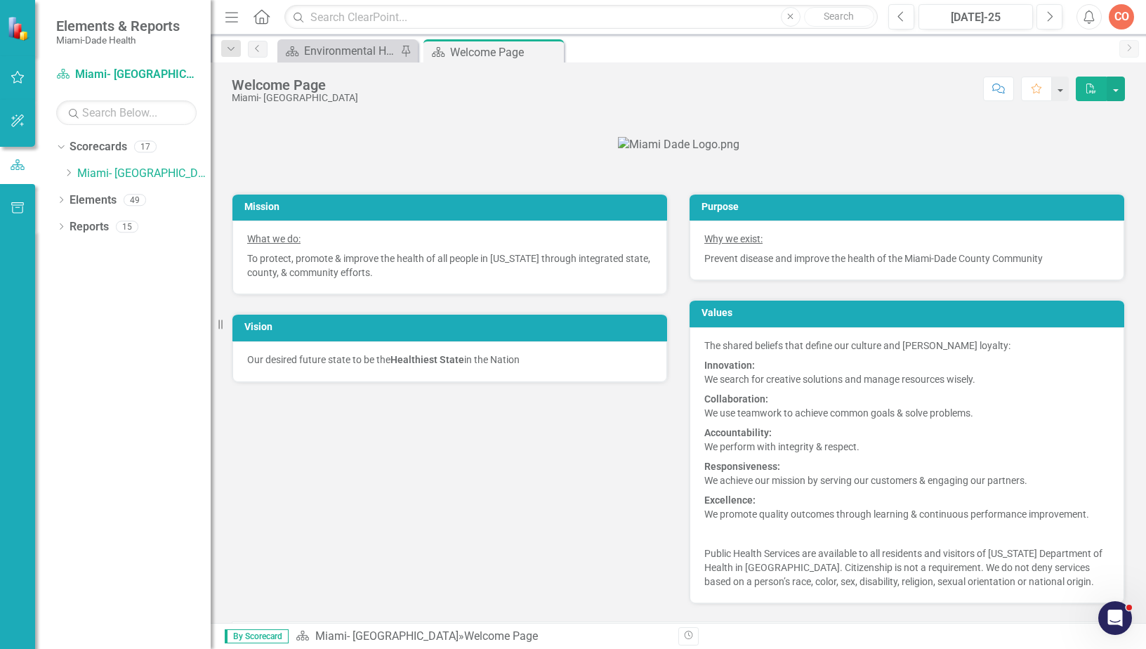
drag, startPoint x: 547, startPoint y: 50, endPoint x: 531, endPoint y: 57, distance: 17.6
click at [0, 0] on icon "Close" at bounding box center [0, 0] width 0 height 0
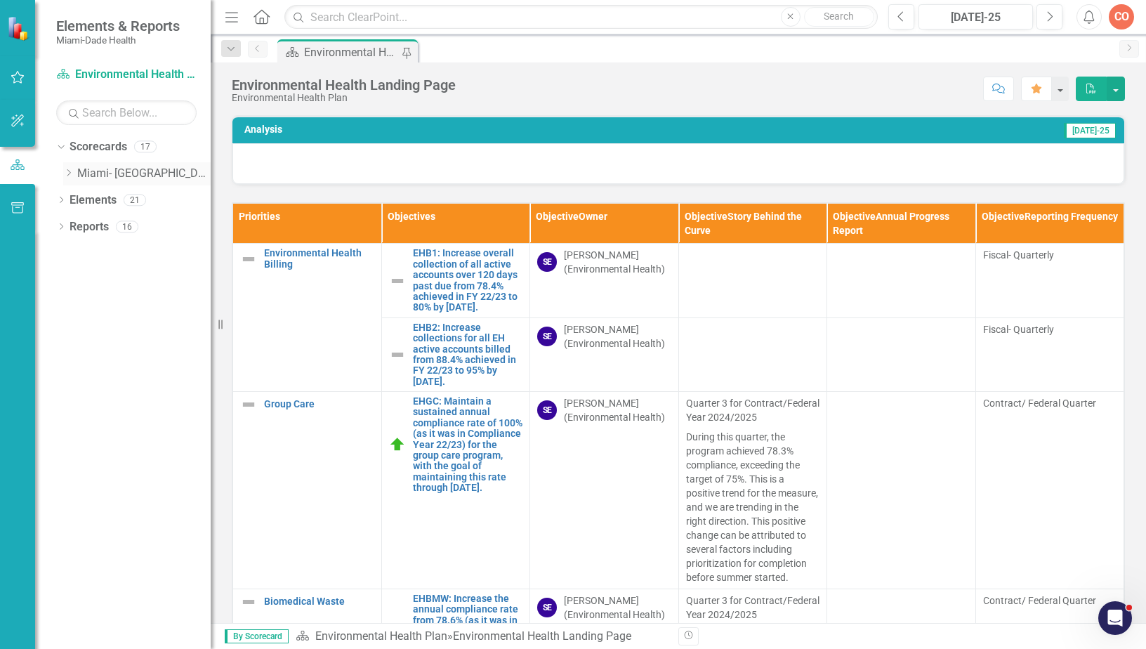
click at [69, 175] on icon at bounding box center [69, 172] width 4 height 7
click at [82, 198] on icon "Dropdown" at bounding box center [82, 199] width 11 height 8
